Goal: Register for event/course

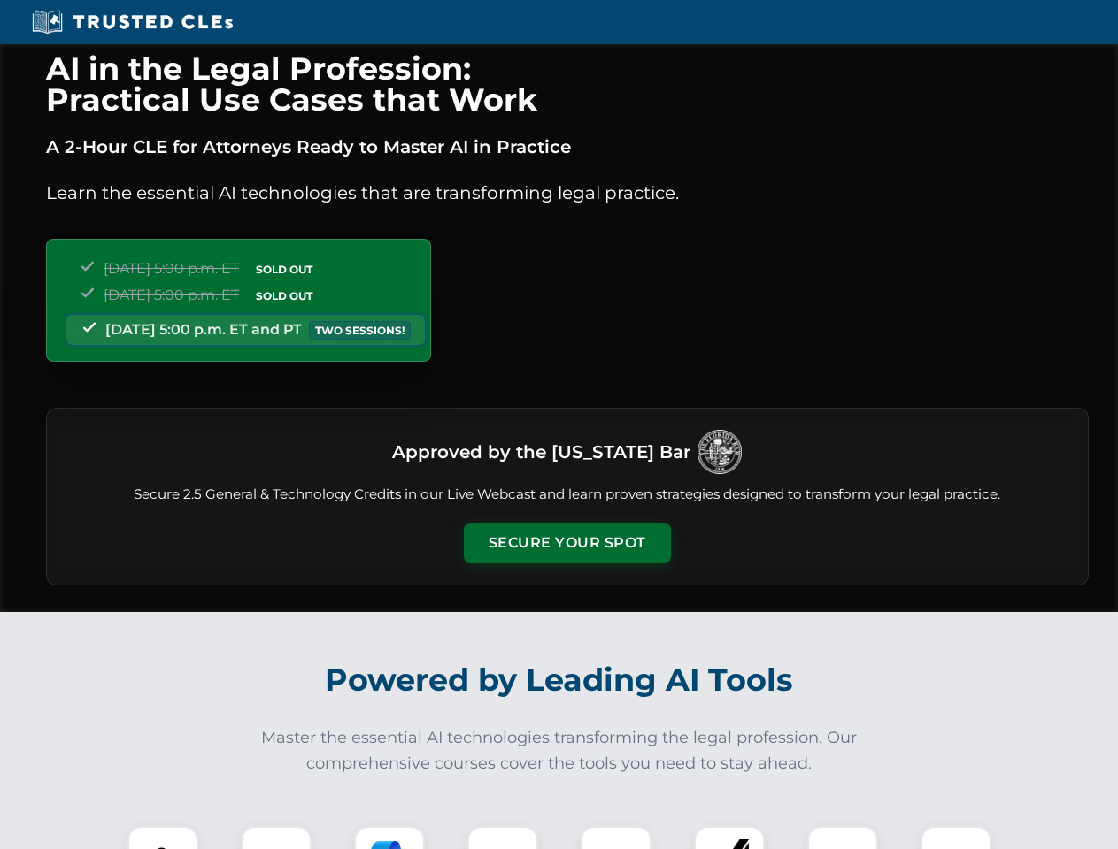
click at [566, 543] on button "Secure Your Spot" at bounding box center [567, 543] width 207 height 41
click at [163, 838] on img at bounding box center [162, 861] width 51 height 51
click at [276, 838] on div at bounding box center [276, 861] width 71 height 71
click at [389, 838] on div at bounding box center [389, 861] width 71 height 71
